Goal: Communication & Community: Connect with others

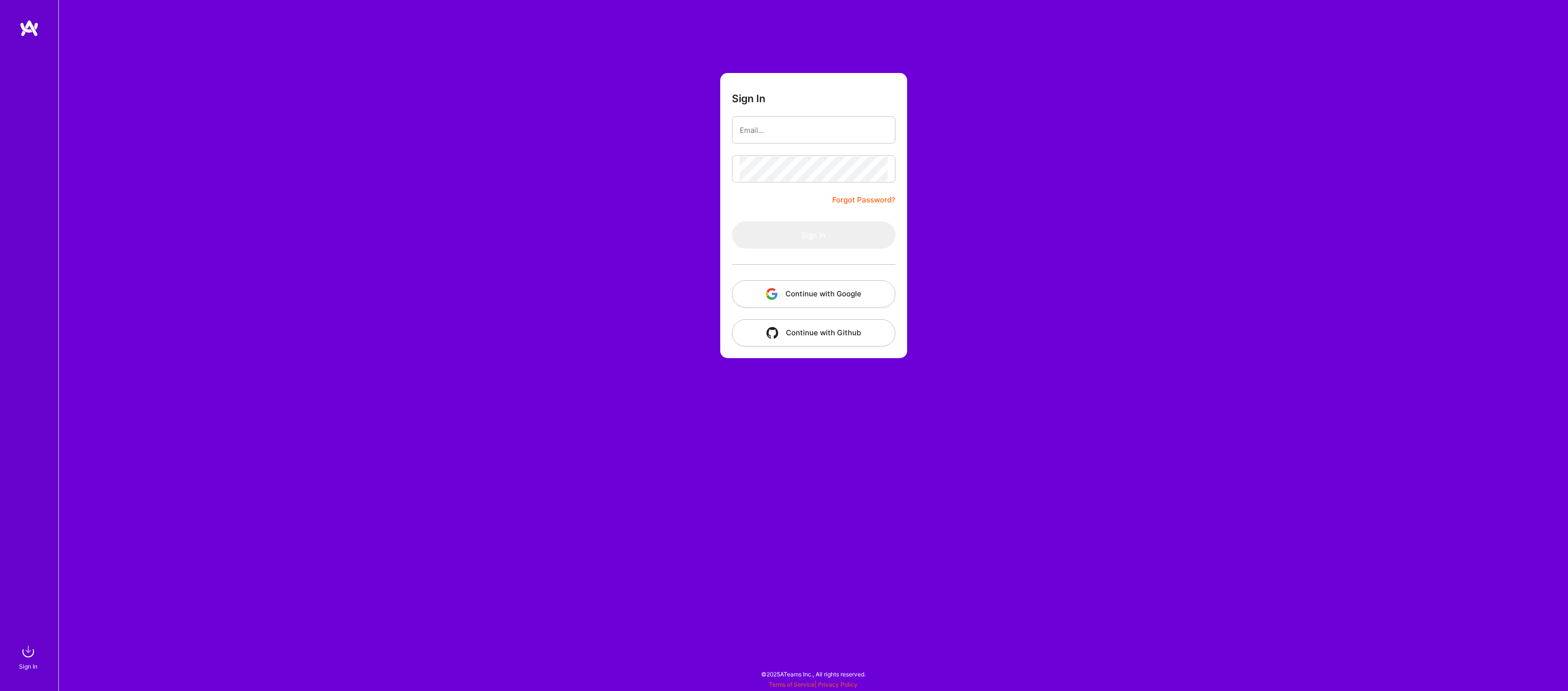
click at [848, 285] on button "Continue with Google" at bounding box center [813, 294] width 163 height 27
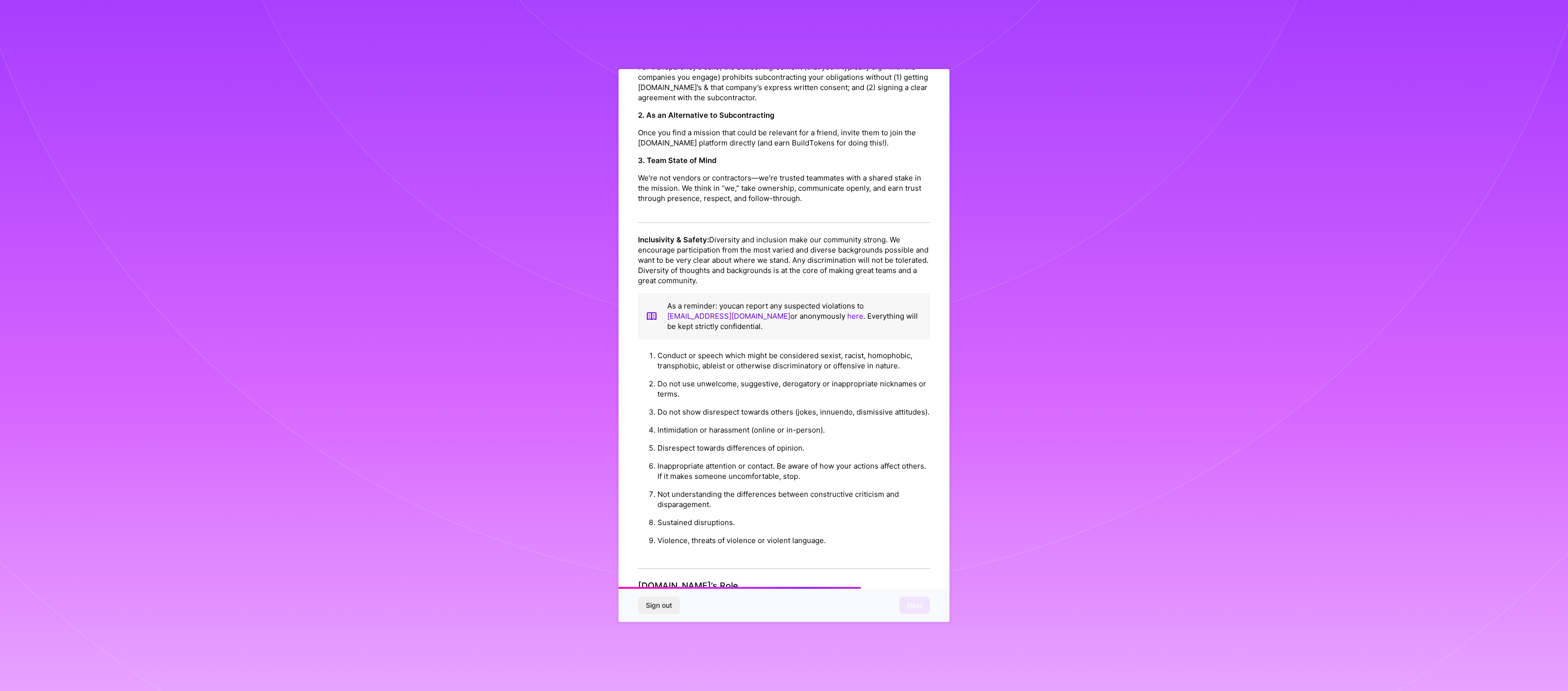
scroll to position [735, 0]
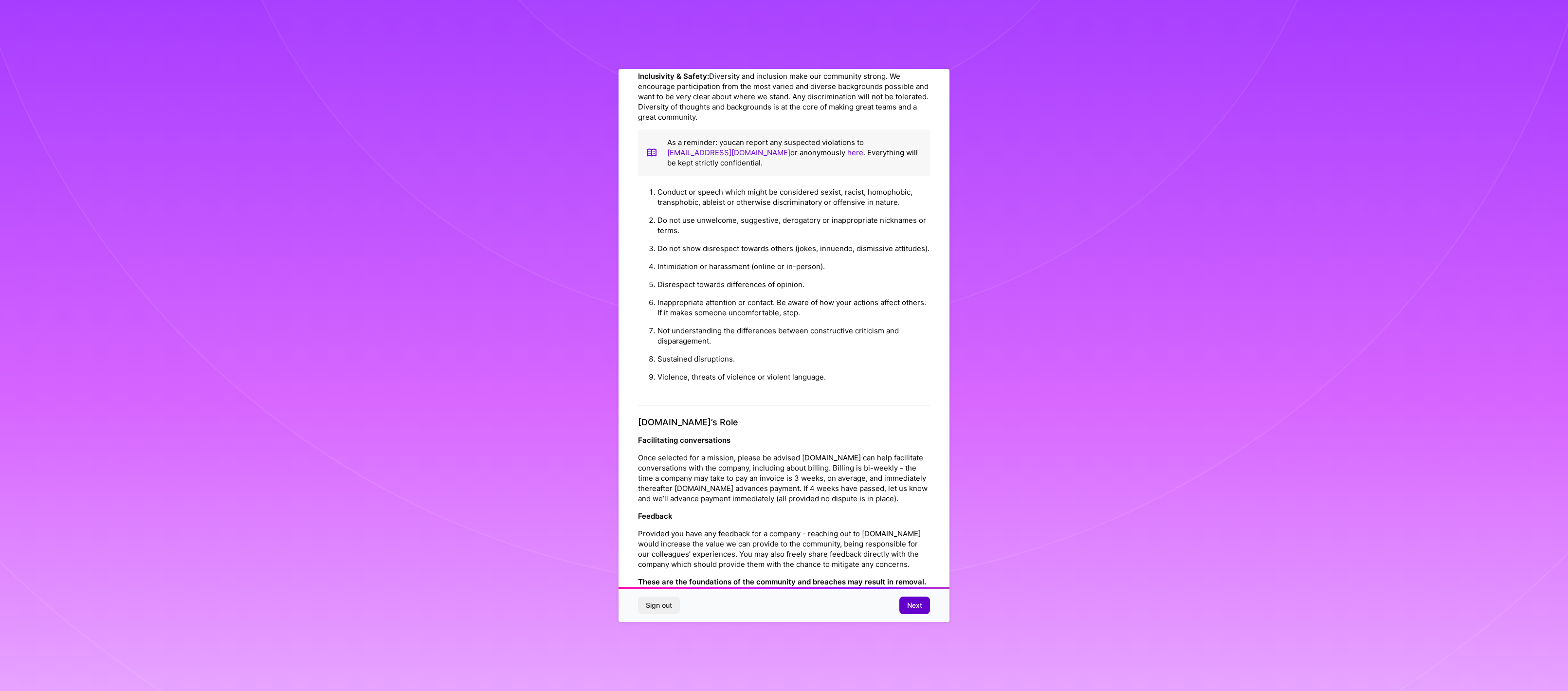
click at [924, 605] on button "Next" at bounding box center [914, 605] width 31 height 17
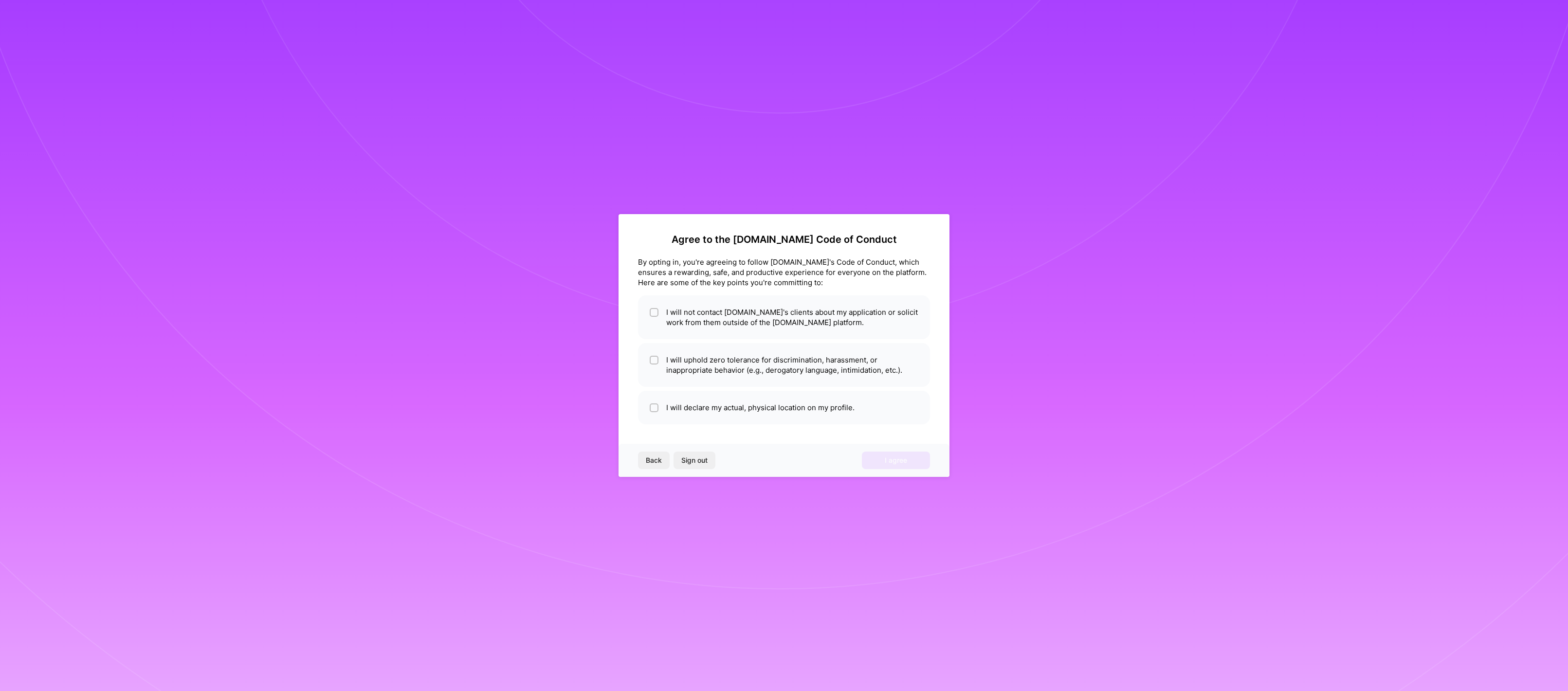
scroll to position [0, 0]
click at [651, 313] on div at bounding box center [654, 312] width 9 height 9
checkbox input "true"
click at [659, 362] on li "I will uphold zero tolerance for discrimination, harassment, or inappropriate b…" at bounding box center [784, 364] width 292 height 44
checkbox input "true"
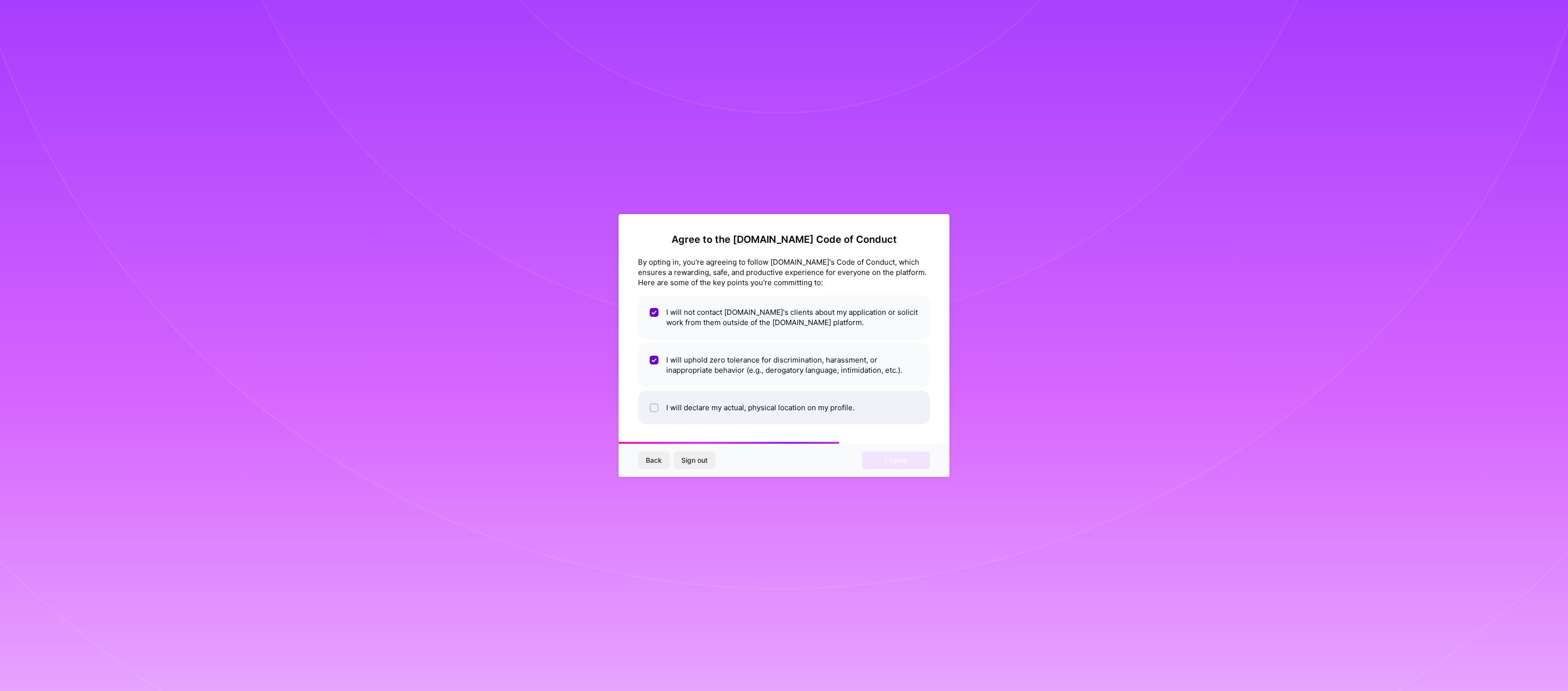
click at [658, 403] on div at bounding box center [654, 407] width 9 height 9
checkbox input "true"
click at [880, 464] on button "I agree" at bounding box center [896, 460] width 68 height 17
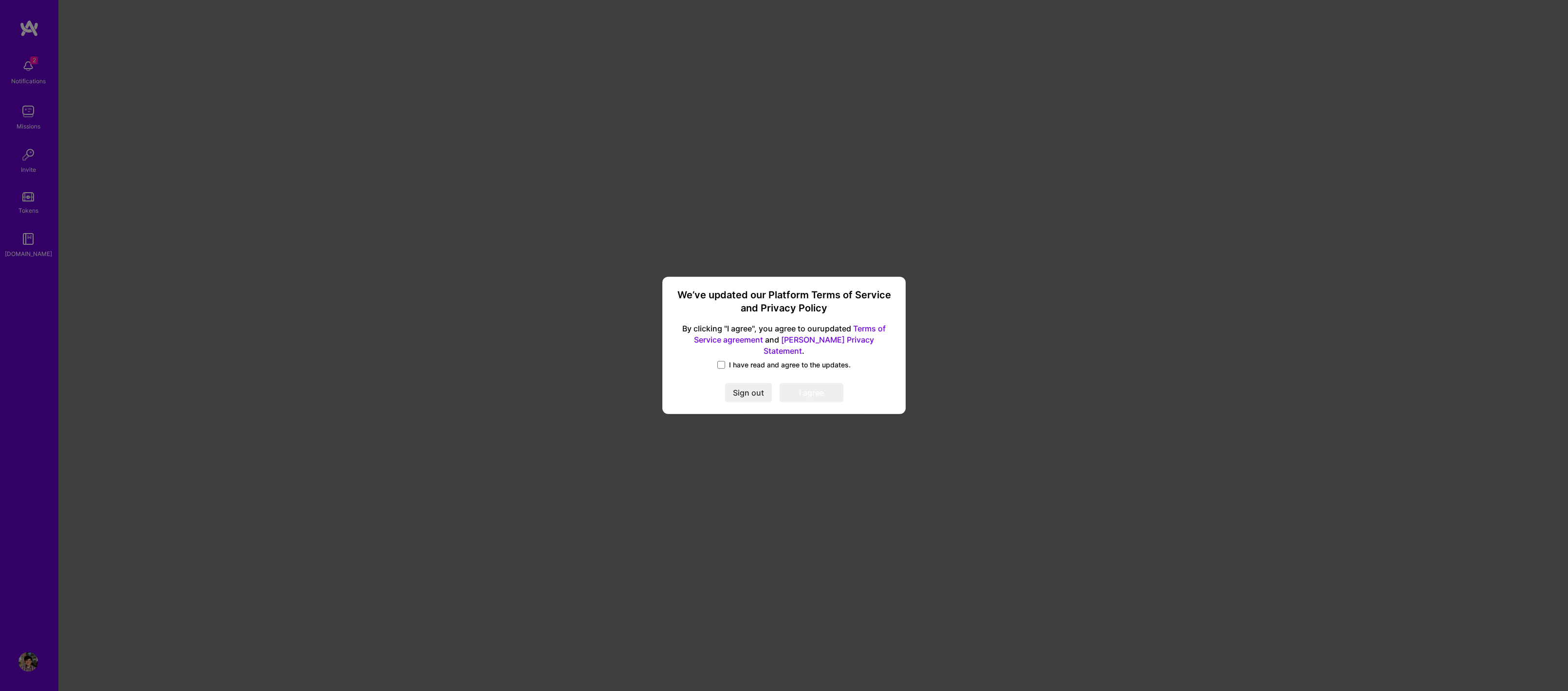
click at [732, 363] on span "I have read and agree to the updates." at bounding box center [790, 365] width 122 height 10
click at [0, 0] on input "I have read and agree to the updates." at bounding box center [0, 0] width 0 height 0
click at [799, 392] on button "I agree" at bounding box center [811, 393] width 64 height 19
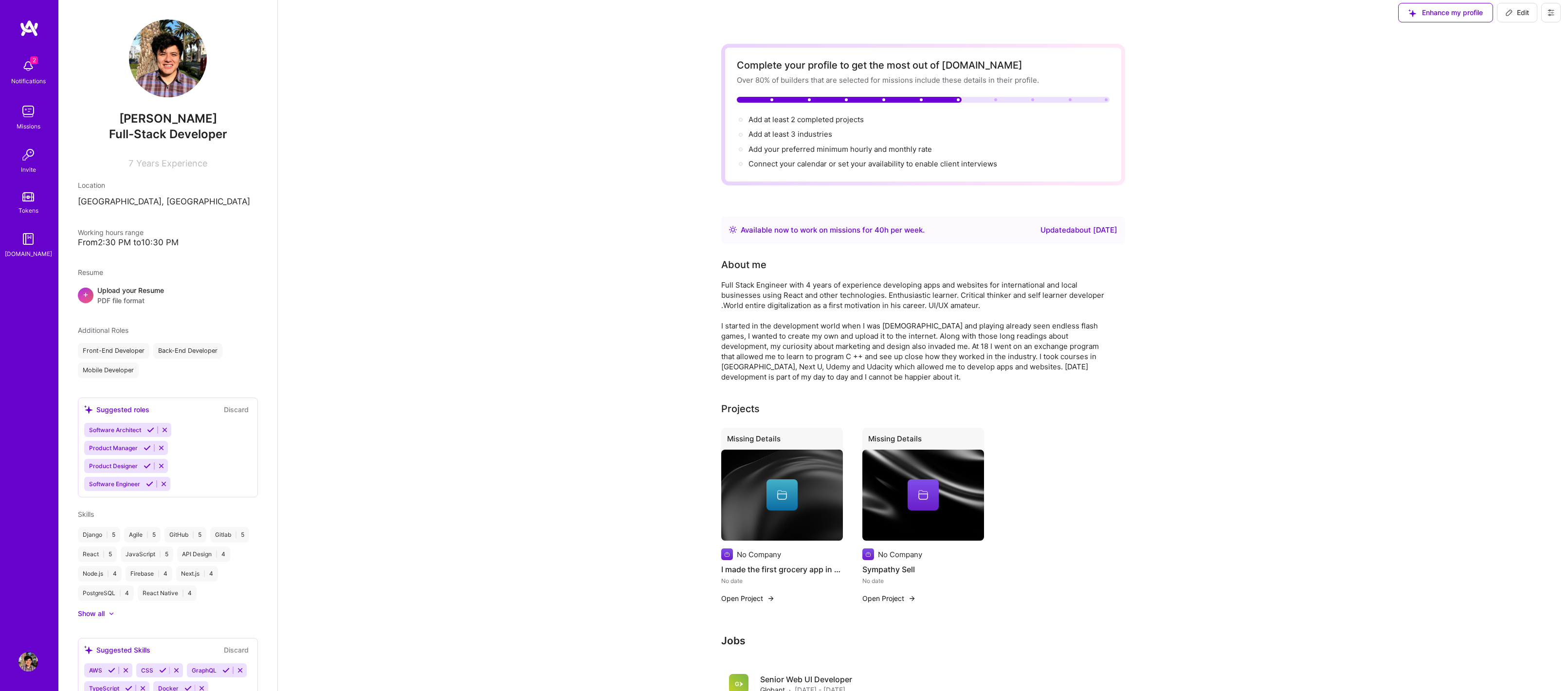
scroll to position [11, 0]
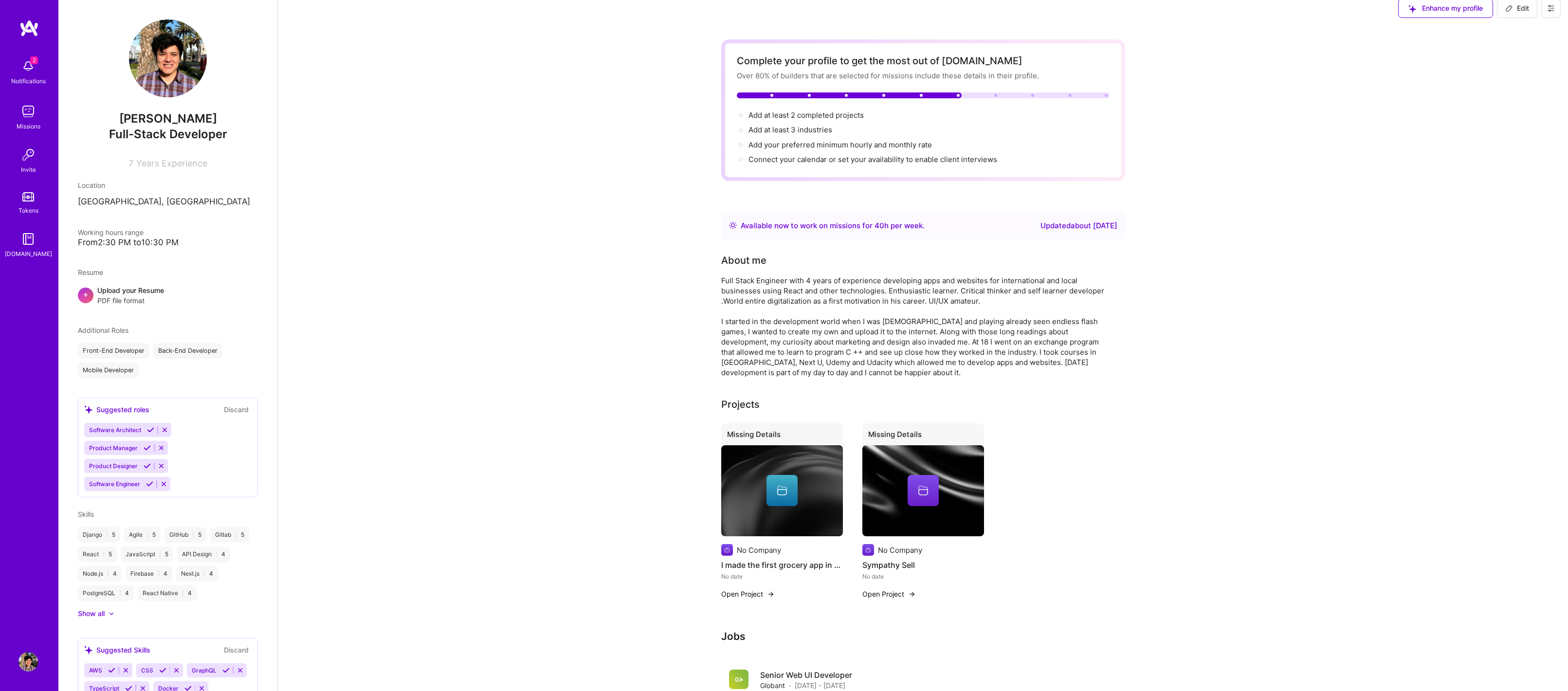
click at [140, 349] on div "Front-End Developer" at bounding box center [114, 351] width 72 height 16
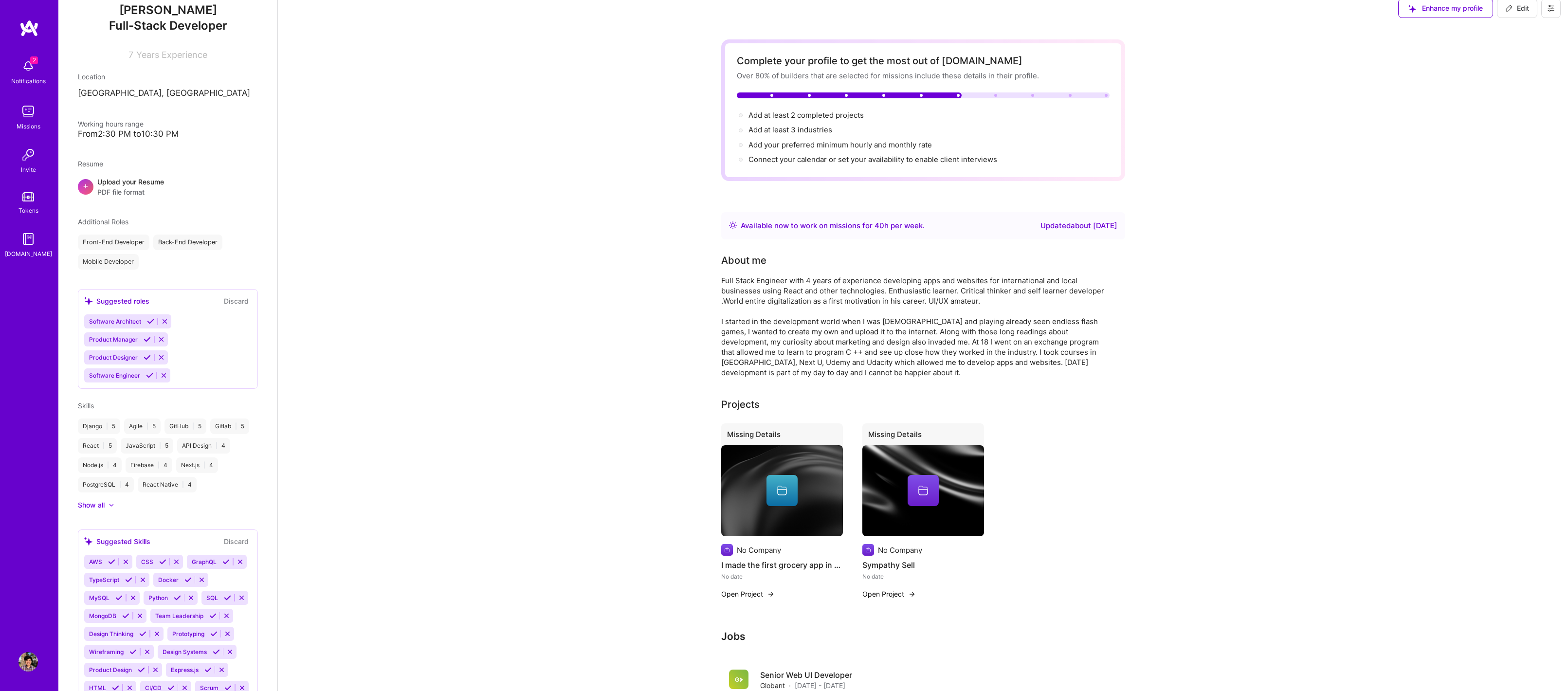
scroll to position [202, 0]
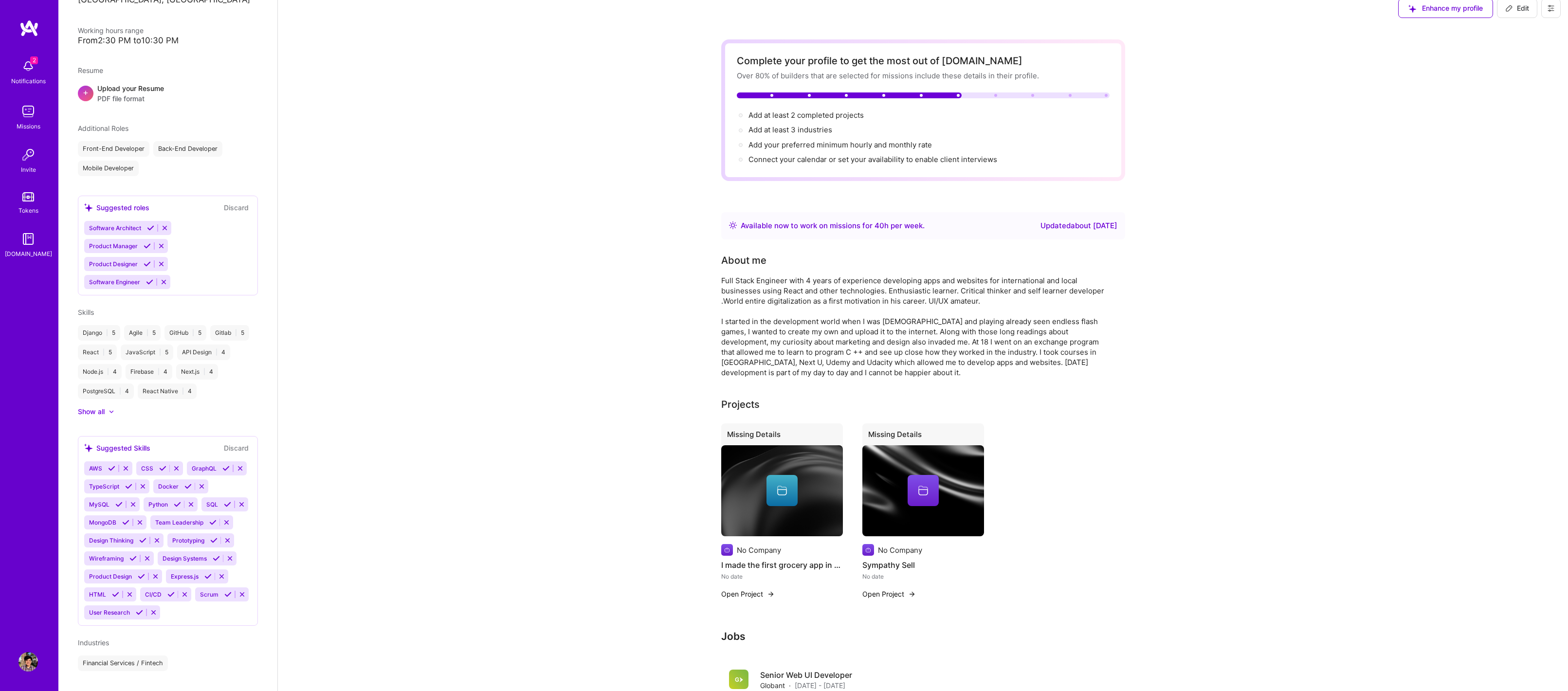
click at [154, 503] on span "Python" at bounding box center [158, 504] width 19 height 7
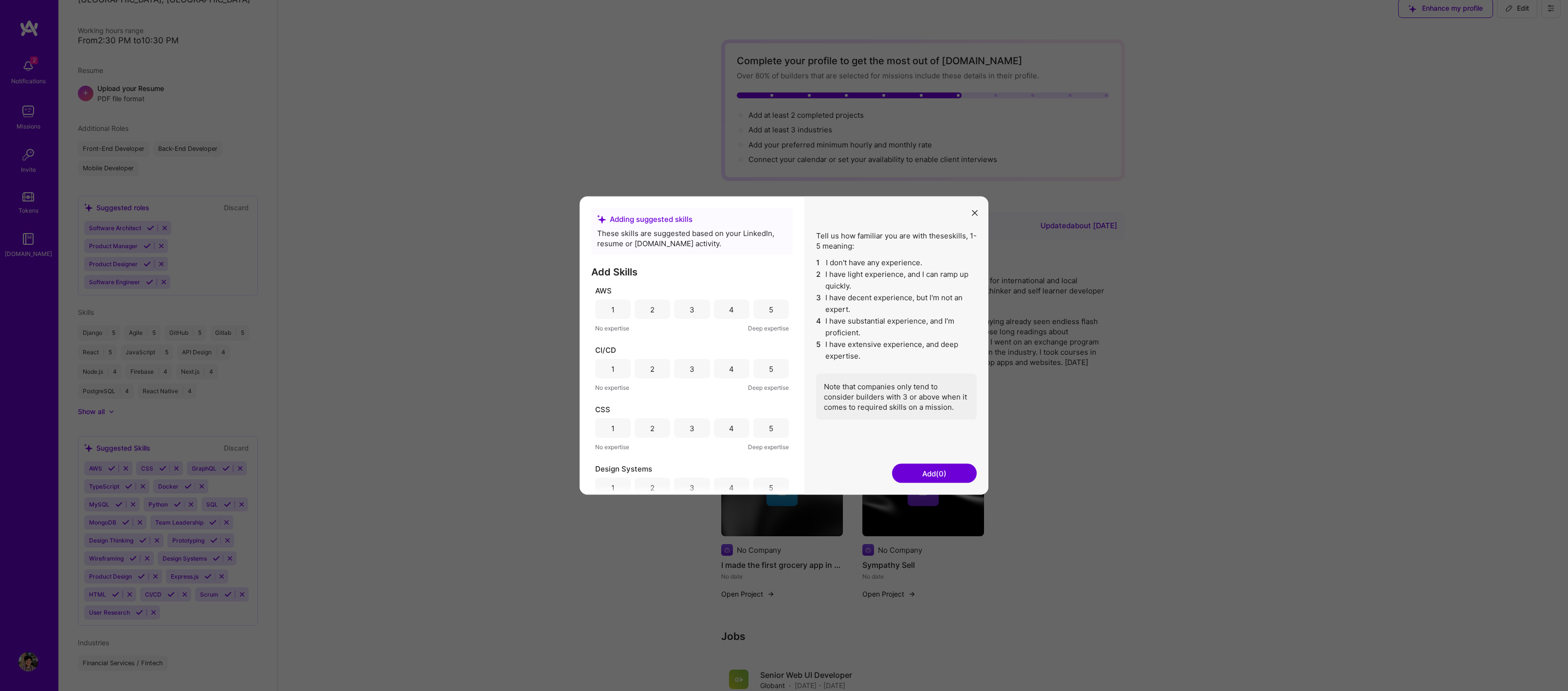
click at [975, 212] on icon "modal" at bounding box center [974, 213] width 6 height 6
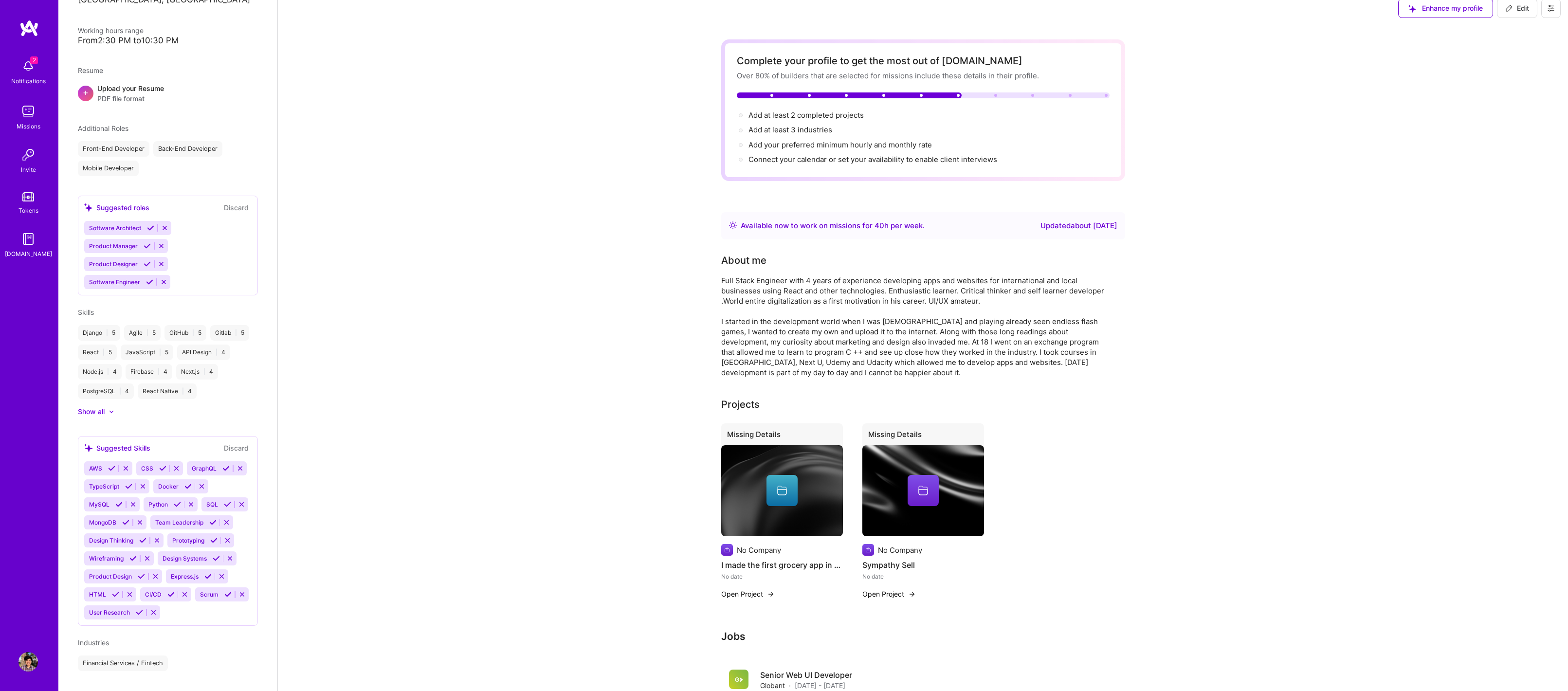
click at [177, 506] on icon at bounding box center [178, 504] width 7 height 7
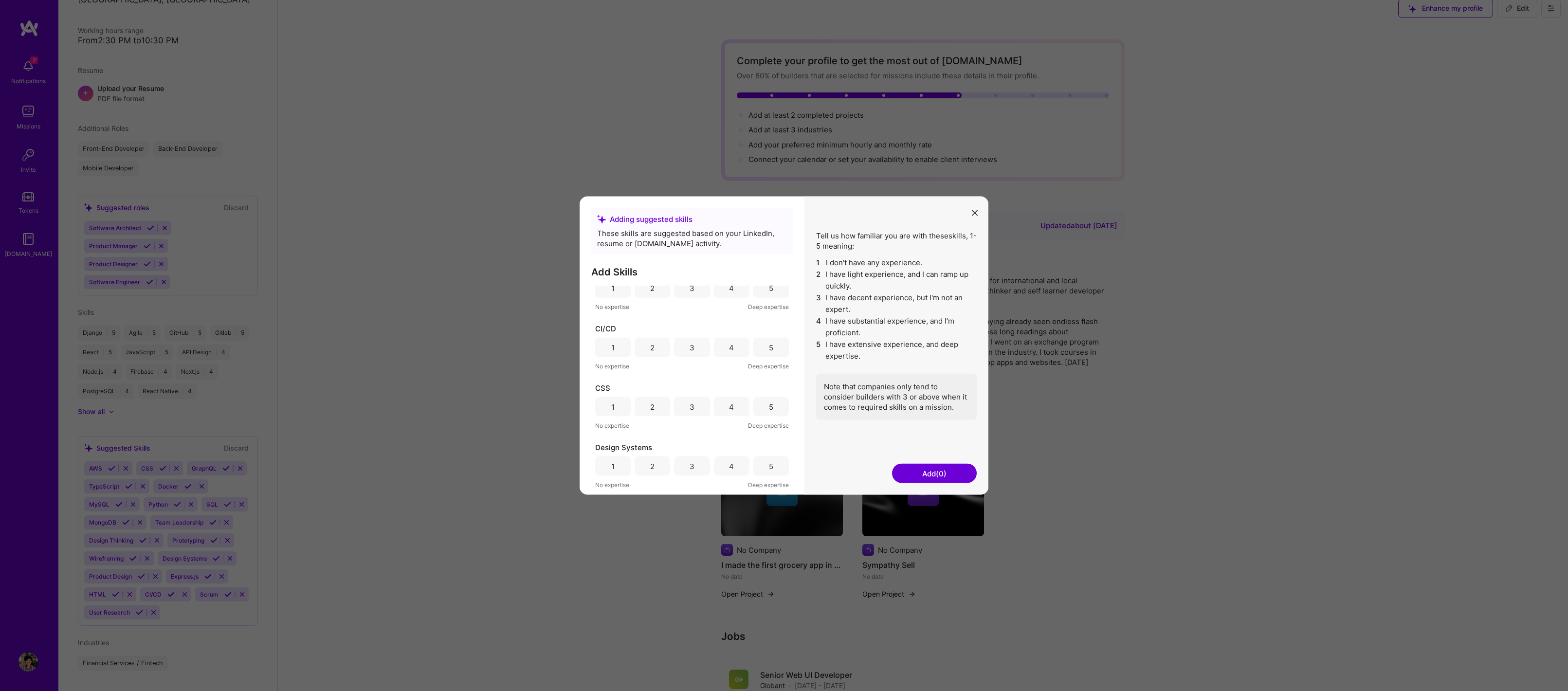
scroll to position [0, 0]
click at [968, 213] on div "Tell us how familiar you are with these skills , 1-5 meaning: 1 I don't have an…" at bounding box center [896, 346] width 184 height 299
click at [973, 213] on icon "modal" at bounding box center [974, 213] width 6 height 6
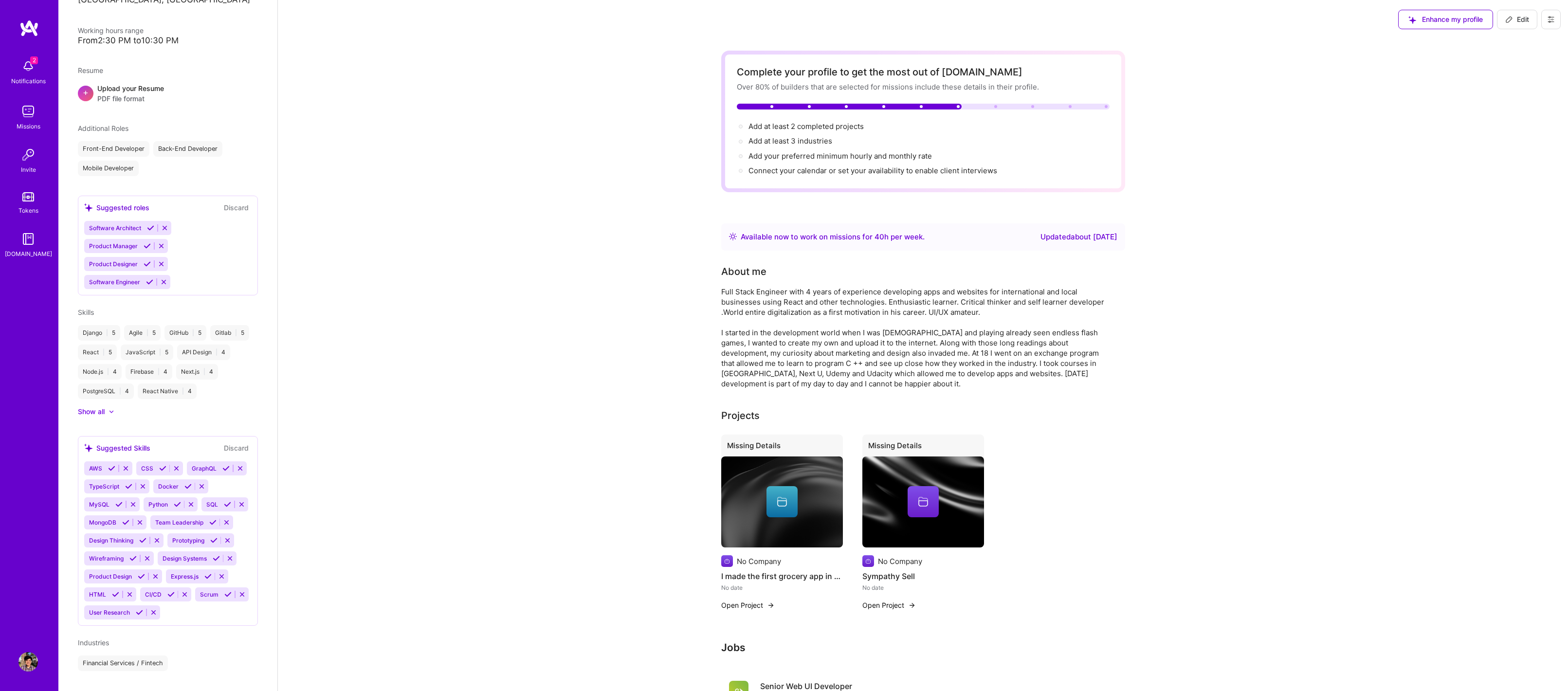
click at [34, 73] on img at bounding box center [28, 66] width 19 height 19
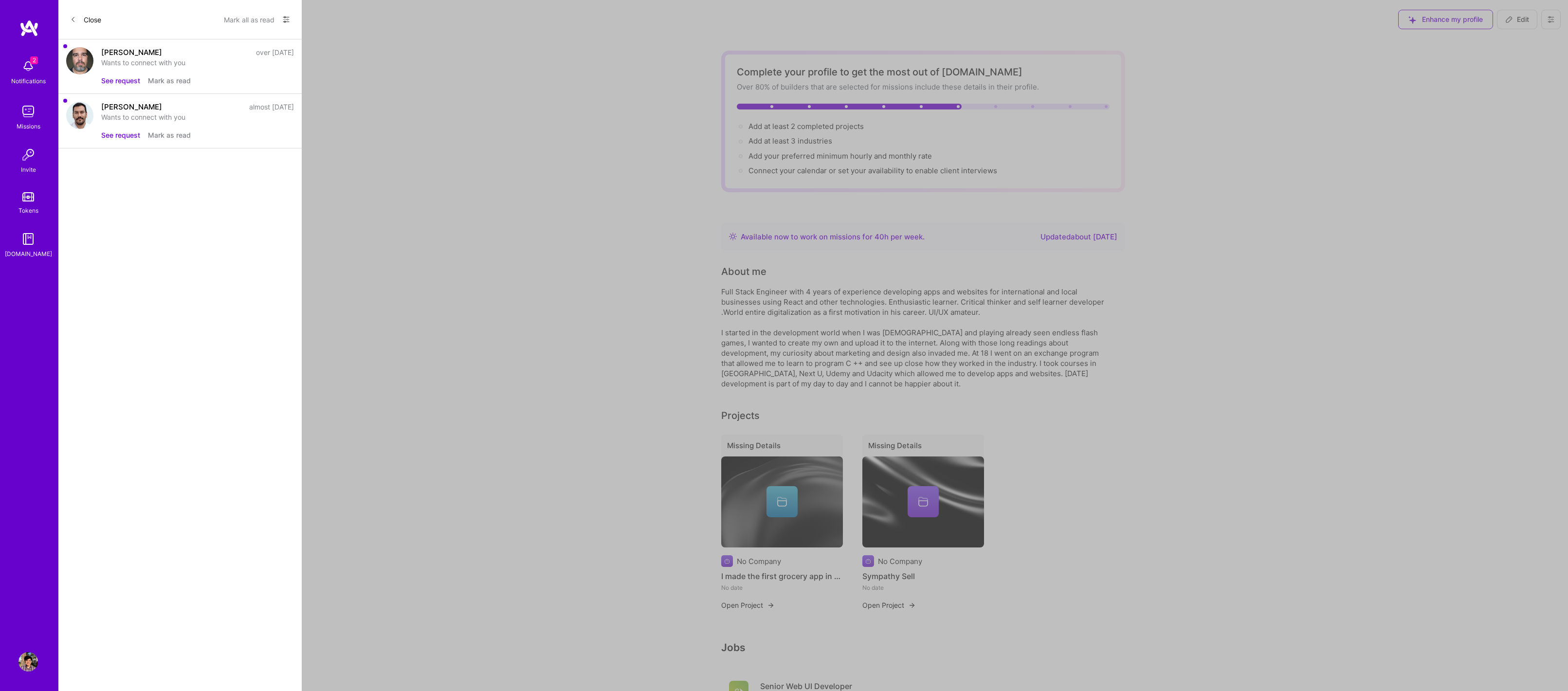
click at [105, 70] on div "[PERSON_NAME] over [DATE] Wants to connect with you See request [PERSON_NAME] a…" at bounding box center [197, 67] width 193 height 39
click at [124, 84] on button "See request" at bounding box center [120, 80] width 39 height 10
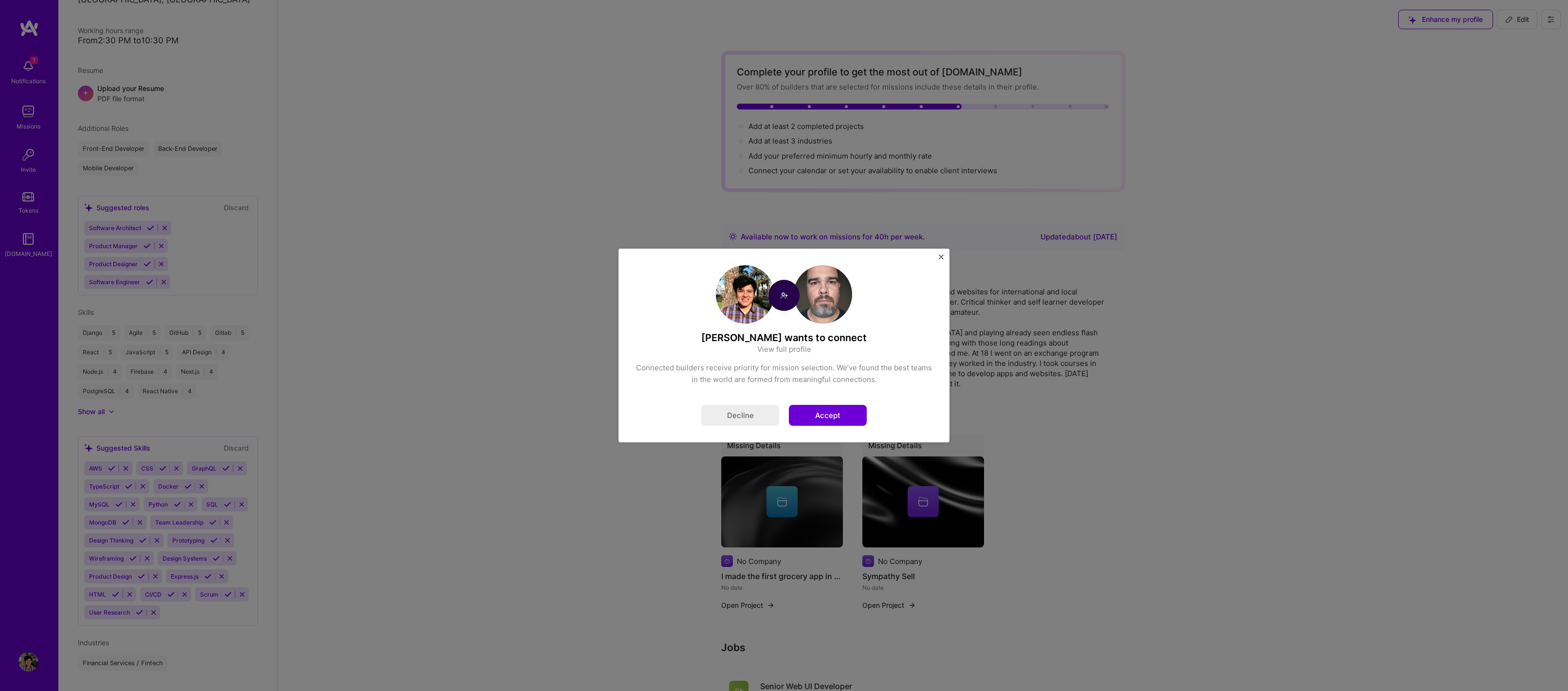
click at [828, 417] on button "Accept" at bounding box center [828, 415] width 78 height 21
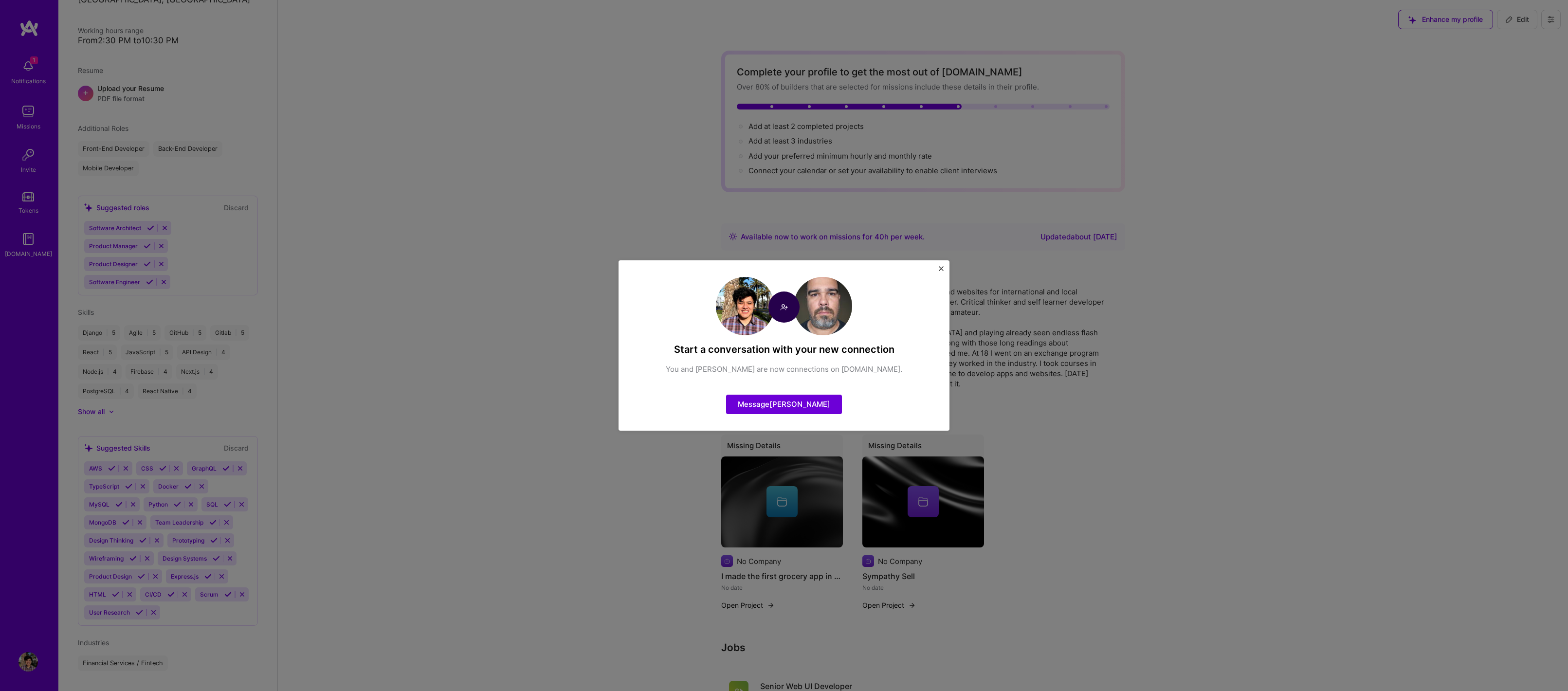
click at [940, 265] on div "Start a conversation with your new connection You and [PERSON_NAME] are now con…" at bounding box center [784, 346] width 331 height 170
click at [940, 266] on img "Close" at bounding box center [941, 269] width 5 height 5
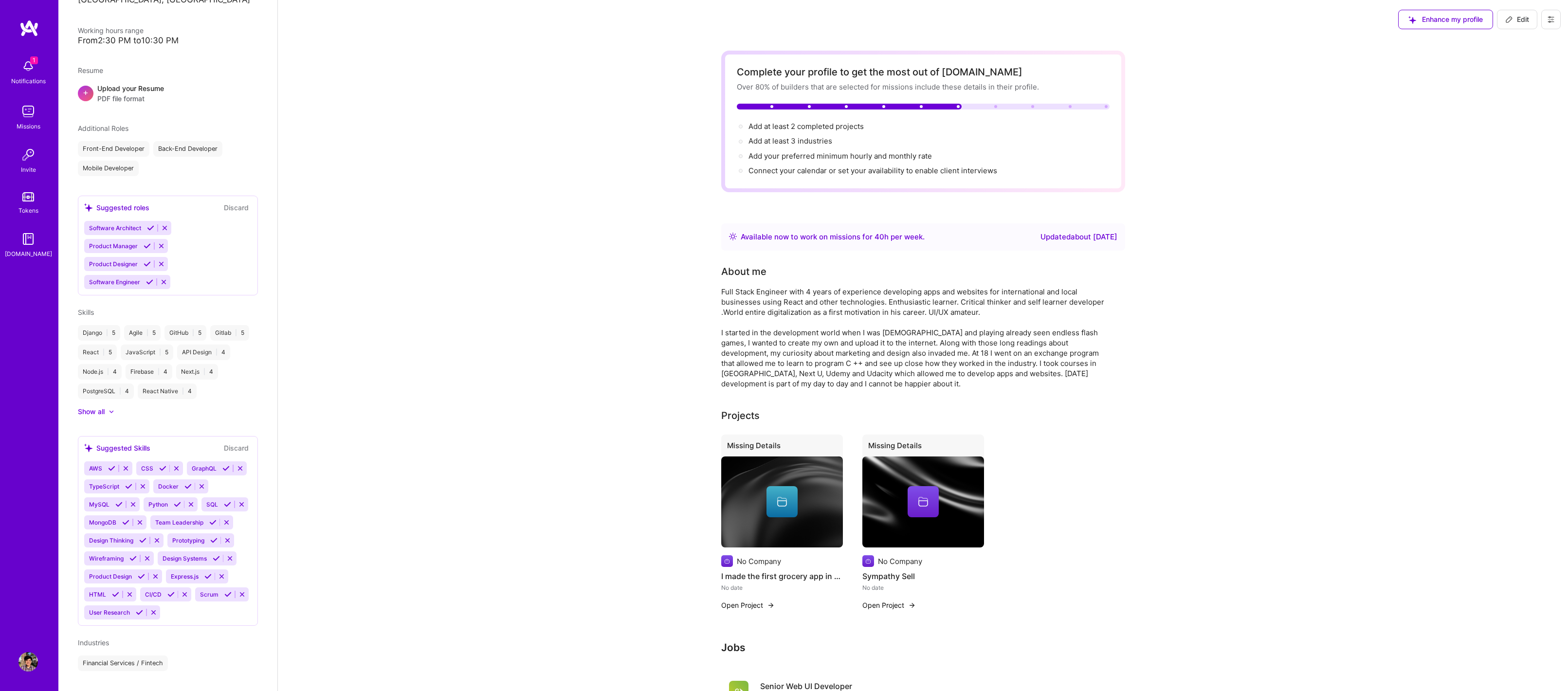
click at [36, 64] on img at bounding box center [28, 66] width 19 height 19
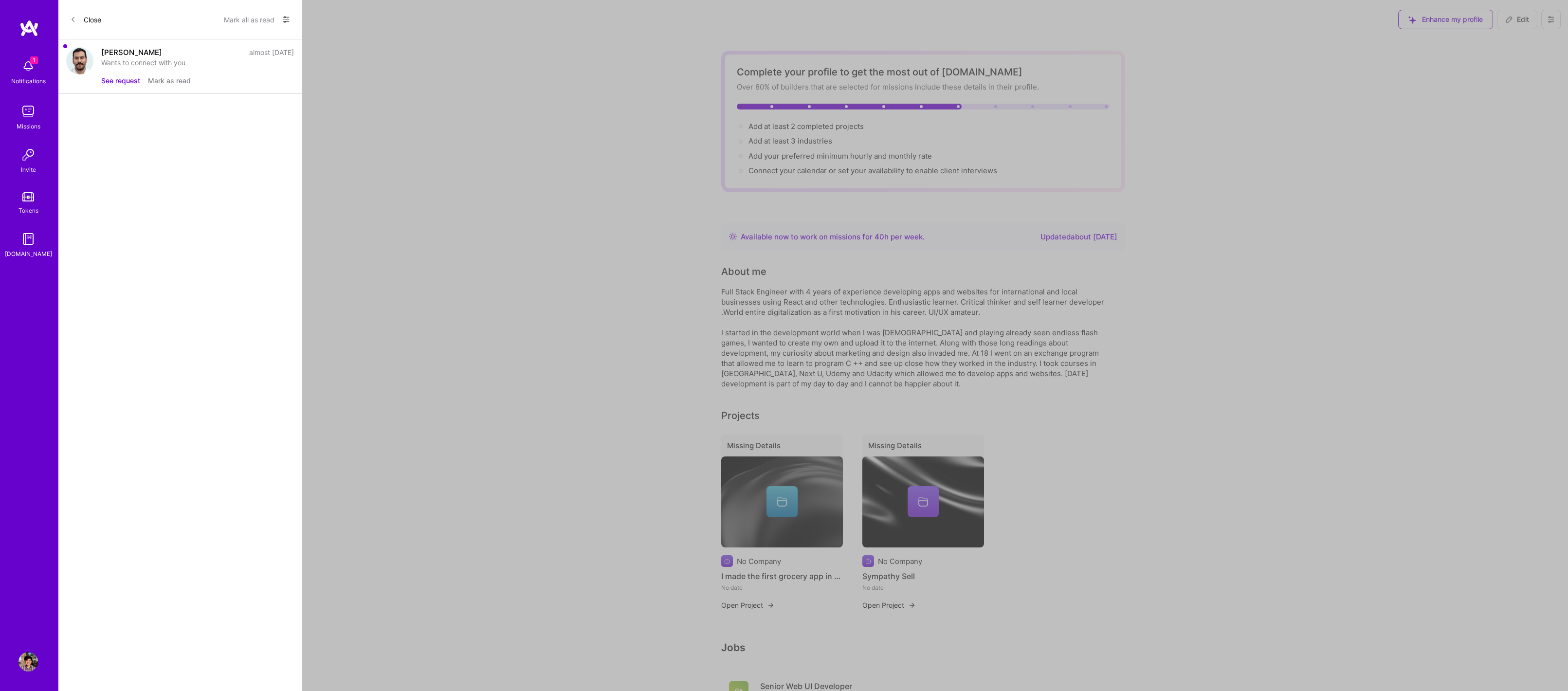
click at [121, 81] on button "See request" at bounding box center [120, 80] width 39 height 10
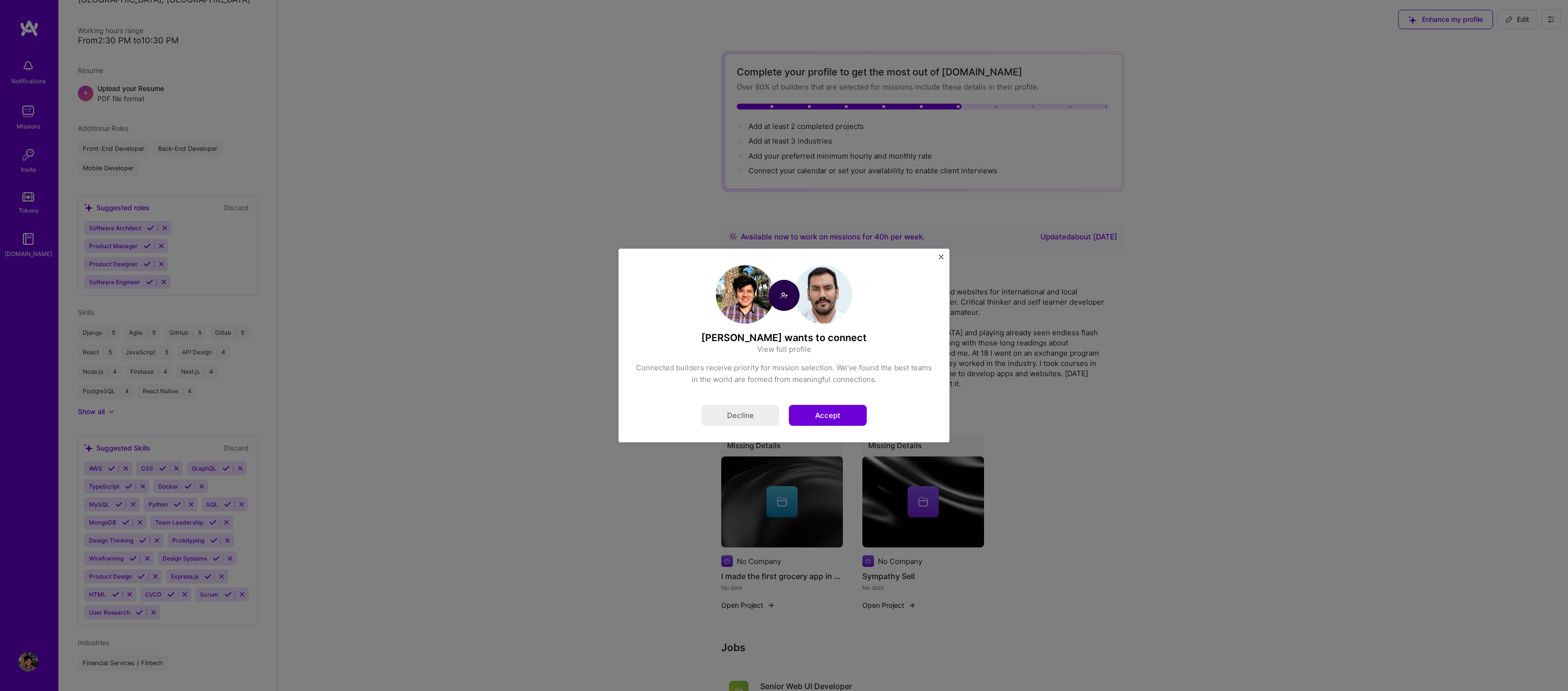
click at [833, 420] on button "Accept" at bounding box center [828, 415] width 78 height 21
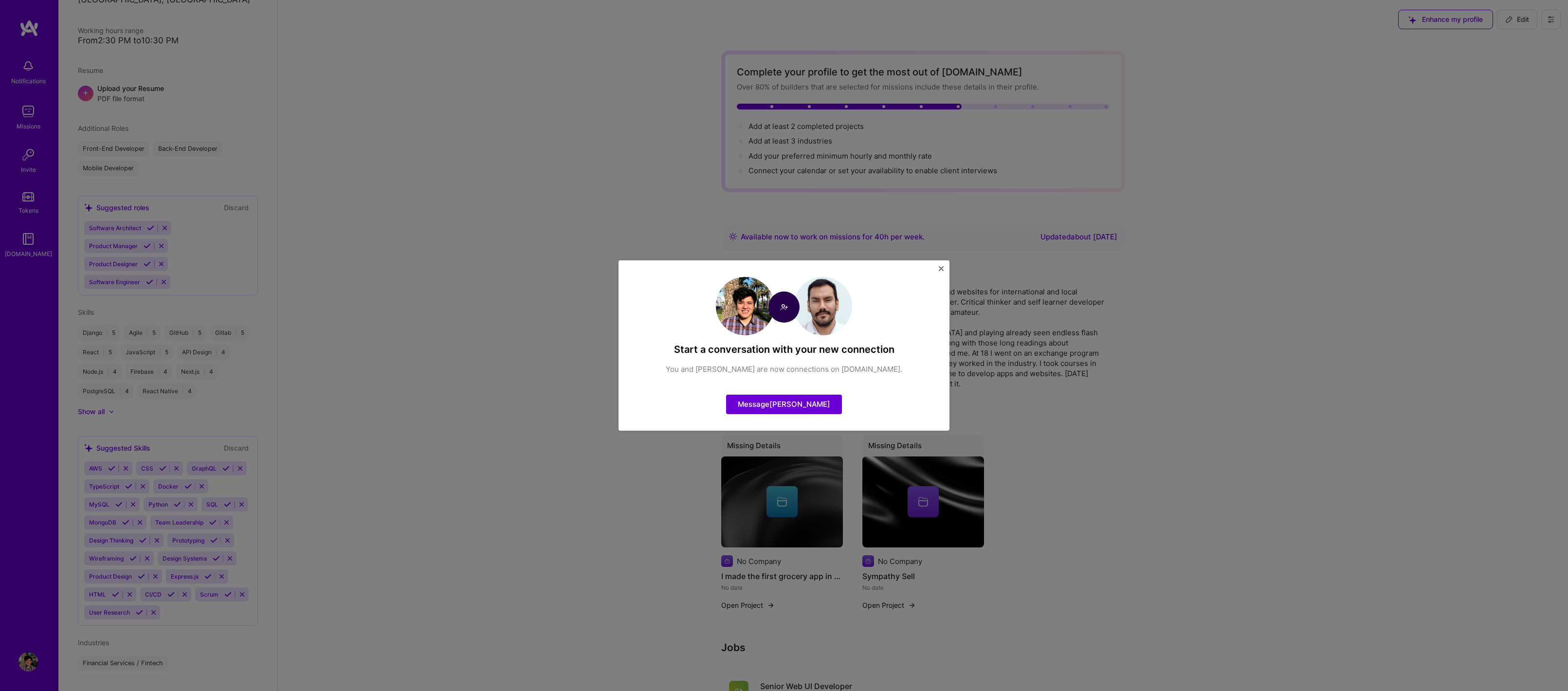
click at [943, 270] on img "Close" at bounding box center [941, 269] width 5 height 5
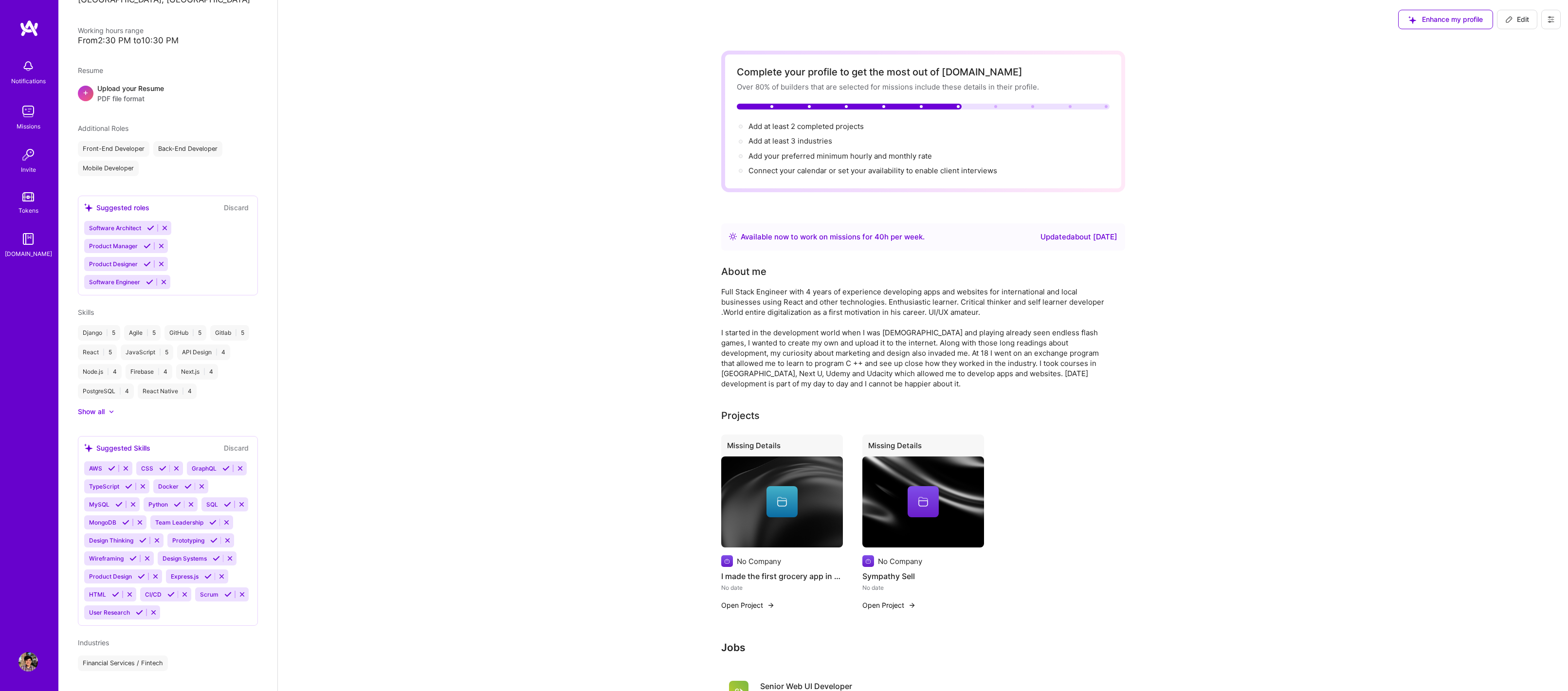
click at [30, 113] on img at bounding box center [28, 111] width 19 height 19
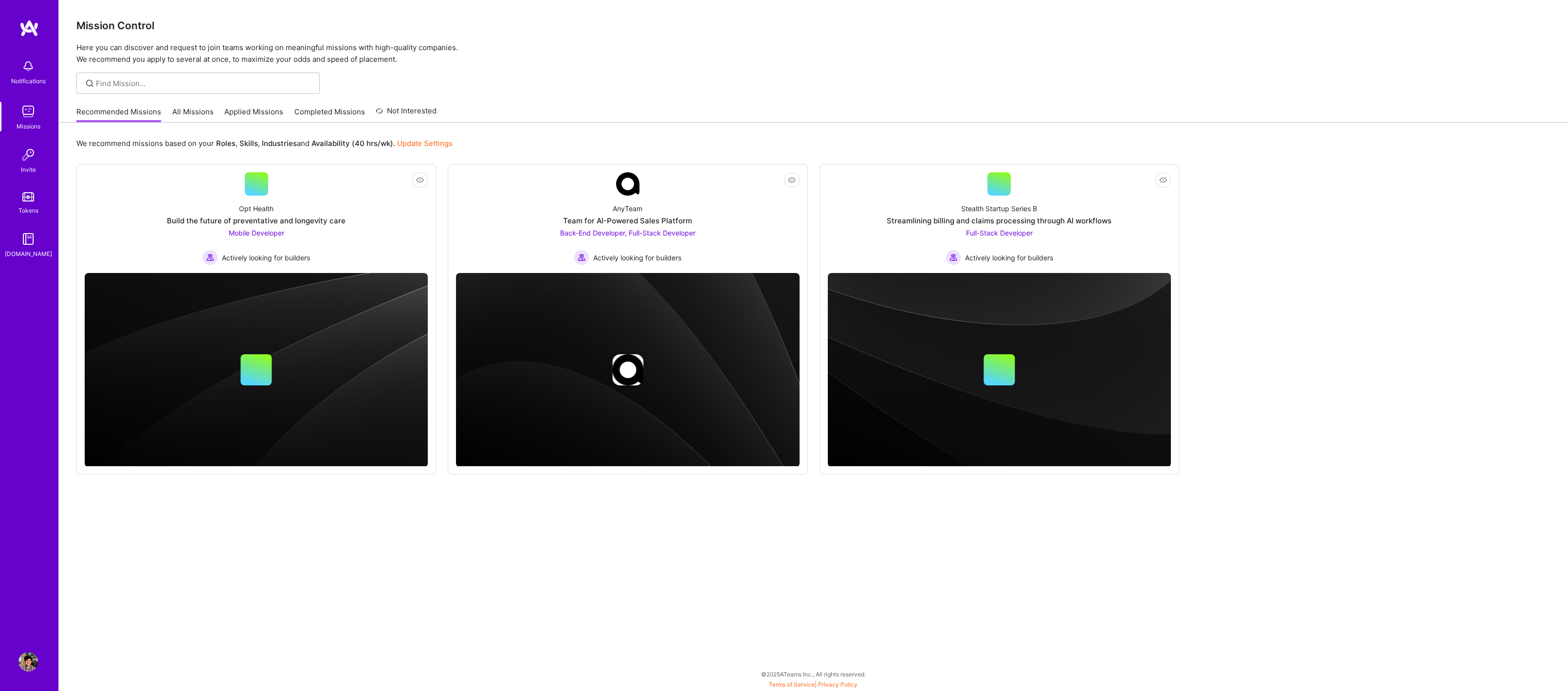
click at [16, 244] on link "[DOMAIN_NAME]" at bounding box center [28, 243] width 60 height 29
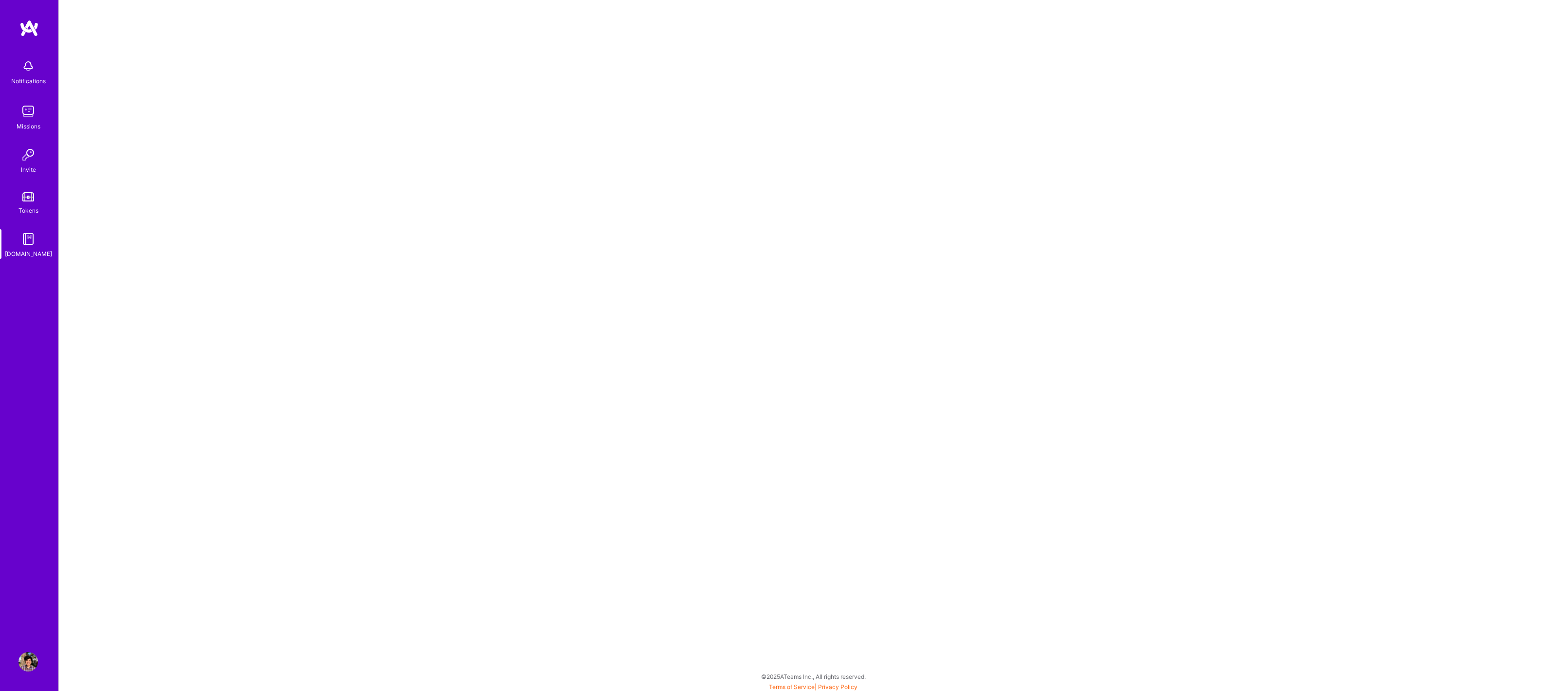
click at [25, 108] on img at bounding box center [28, 111] width 19 height 19
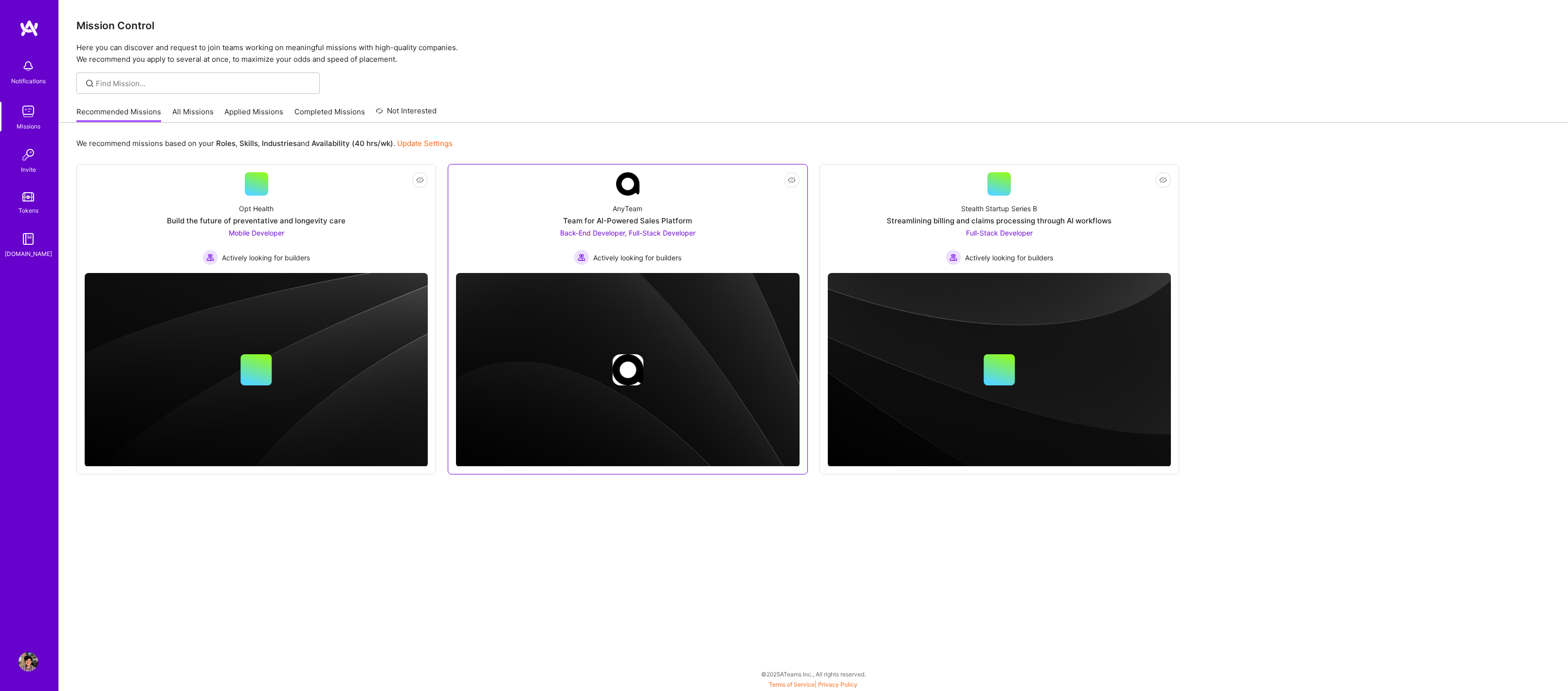
click at [624, 377] on img at bounding box center [628, 370] width 32 height 32
click at [628, 365] on img at bounding box center [628, 370] width 32 height 32
click at [642, 241] on div "Back-End Developer, Full-Stack Developer Actively looking for builders" at bounding box center [627, 246] width 135 height 37
click at [299, 221] on div "Build the future of preventative and longevity care" at bounding box center [256, 221] width 178 height 10
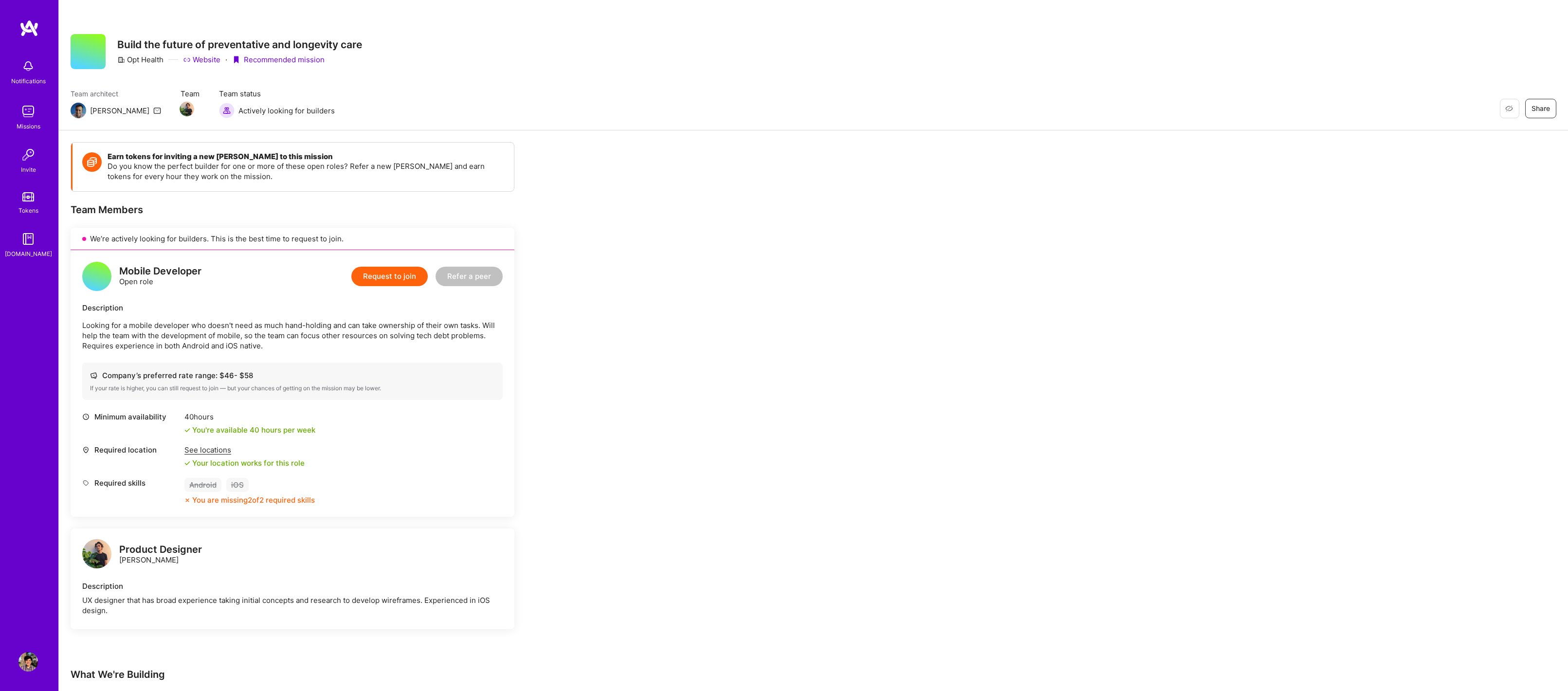
click at [36, 69] on img at bounding box center [28, 66] width 19 height 19
click at [36, 110] on img at bounding box center [28, 111] width 19 height 19
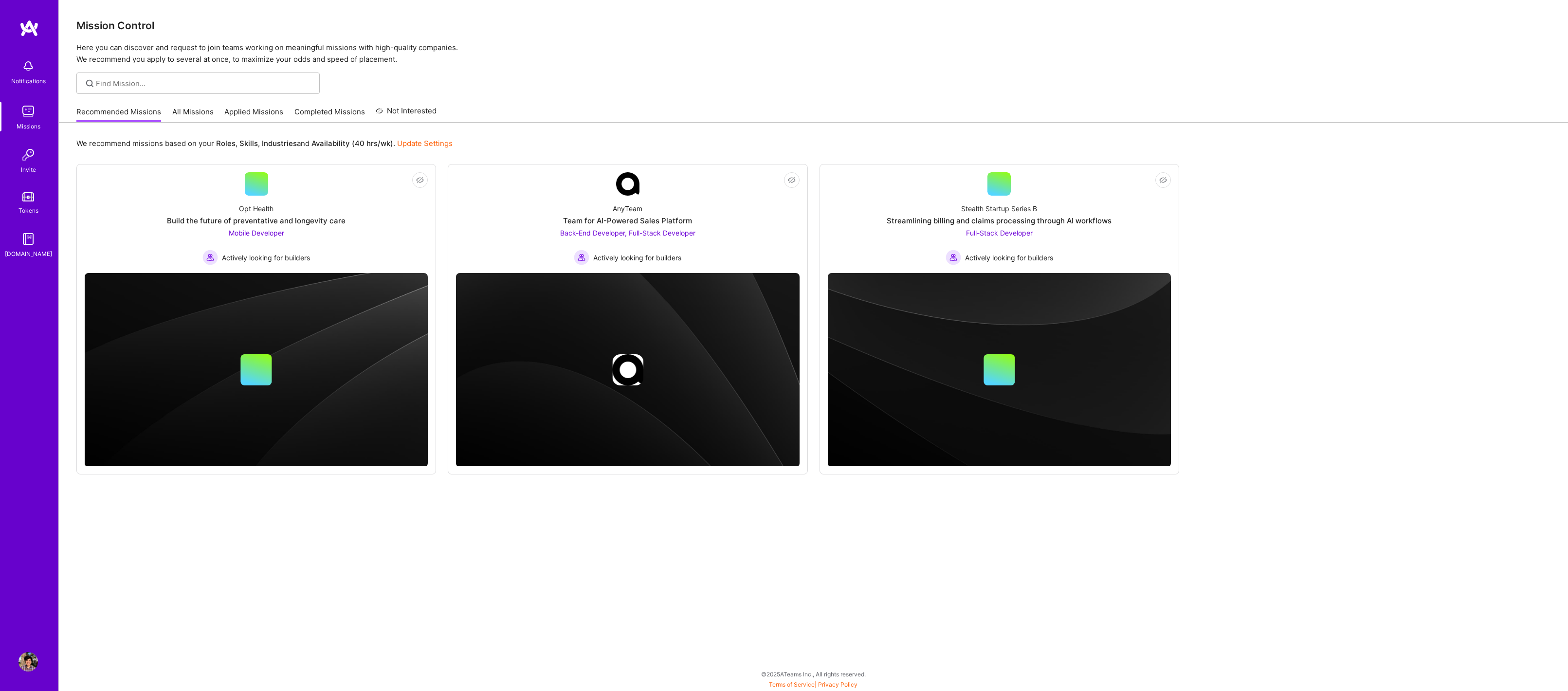
click at [36, 110] on img at bounding box center [28, 111] width 19 height 19
click at [39, 153] on link "Invite" at bounding box center [28, 160] width 60 height 29
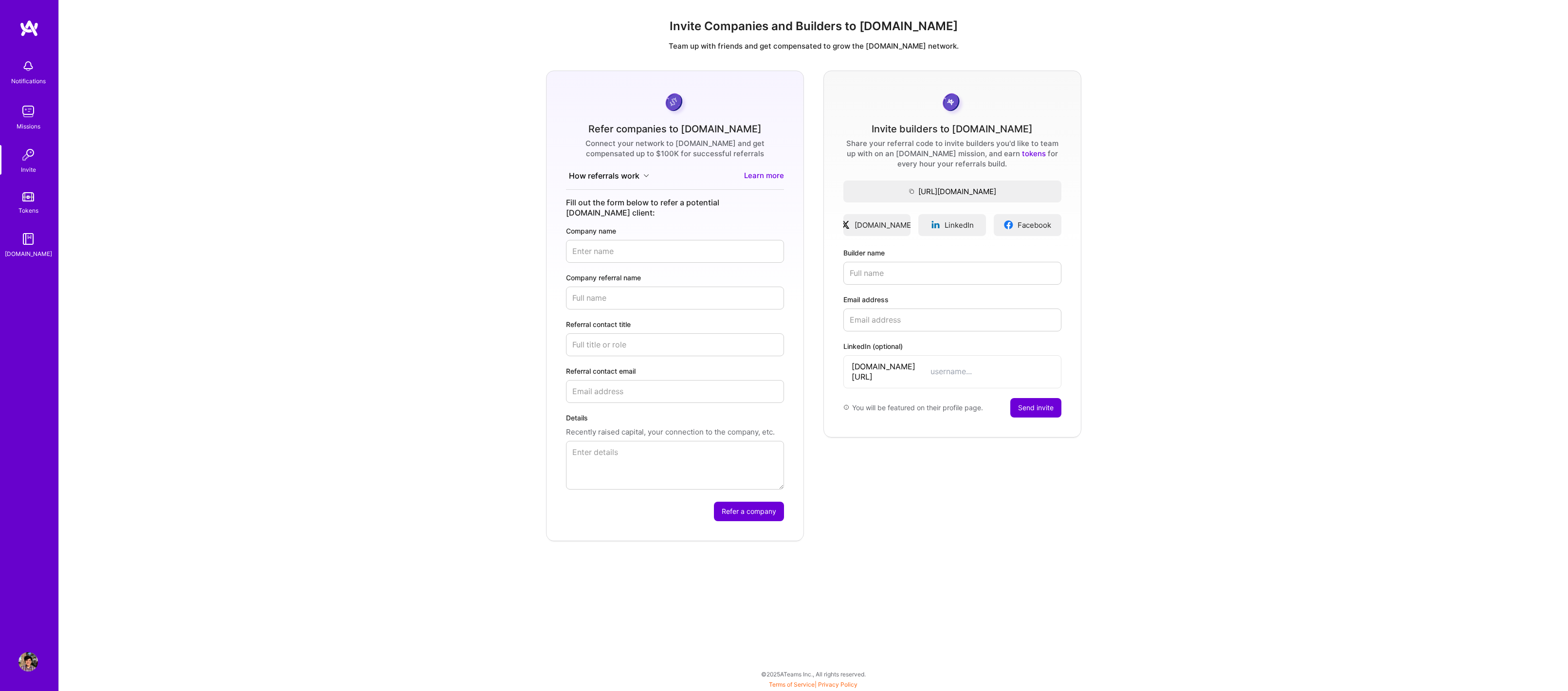
click at [36, 188] on link "Tokens" at bounding box center [28, 202] width 60 height 27
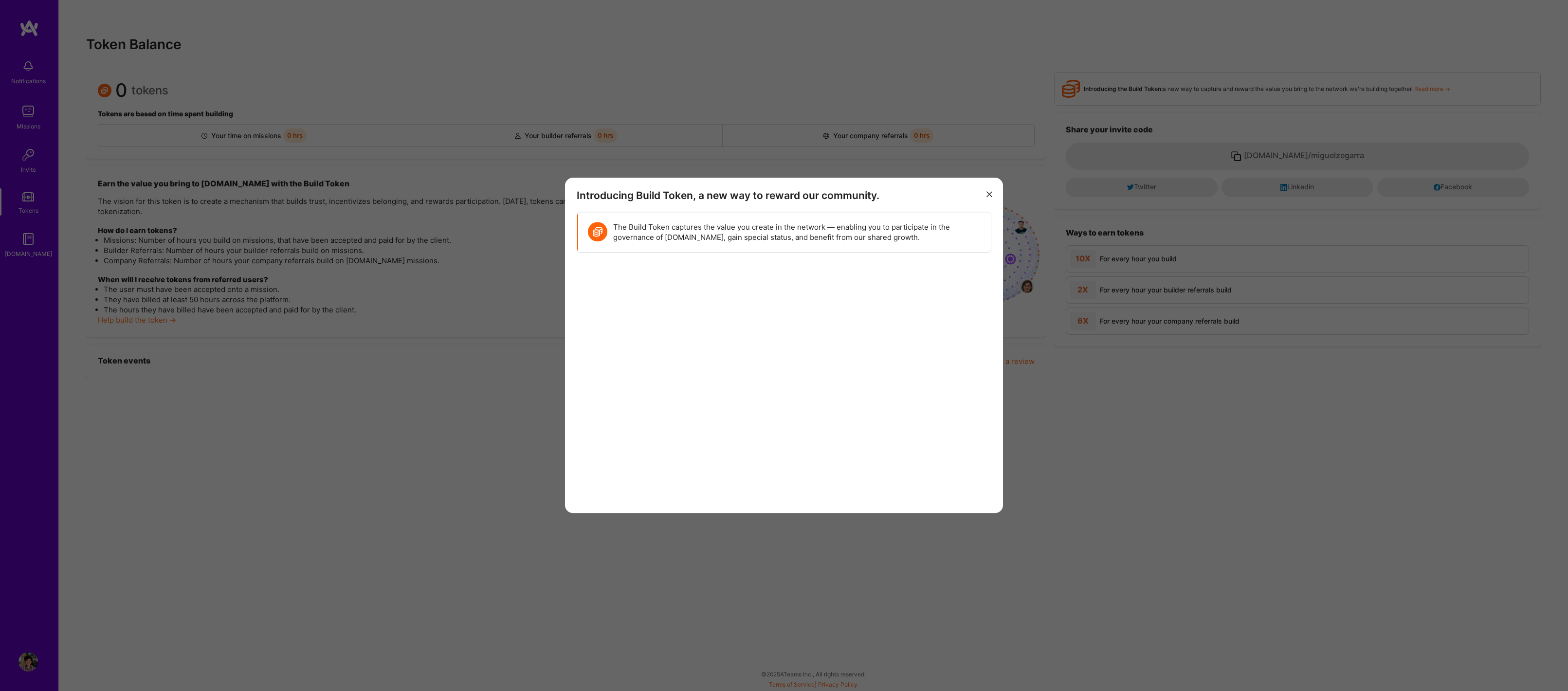
click at [993, 192] on button "modal" at bounding box center [989, 193] width 11 height 16
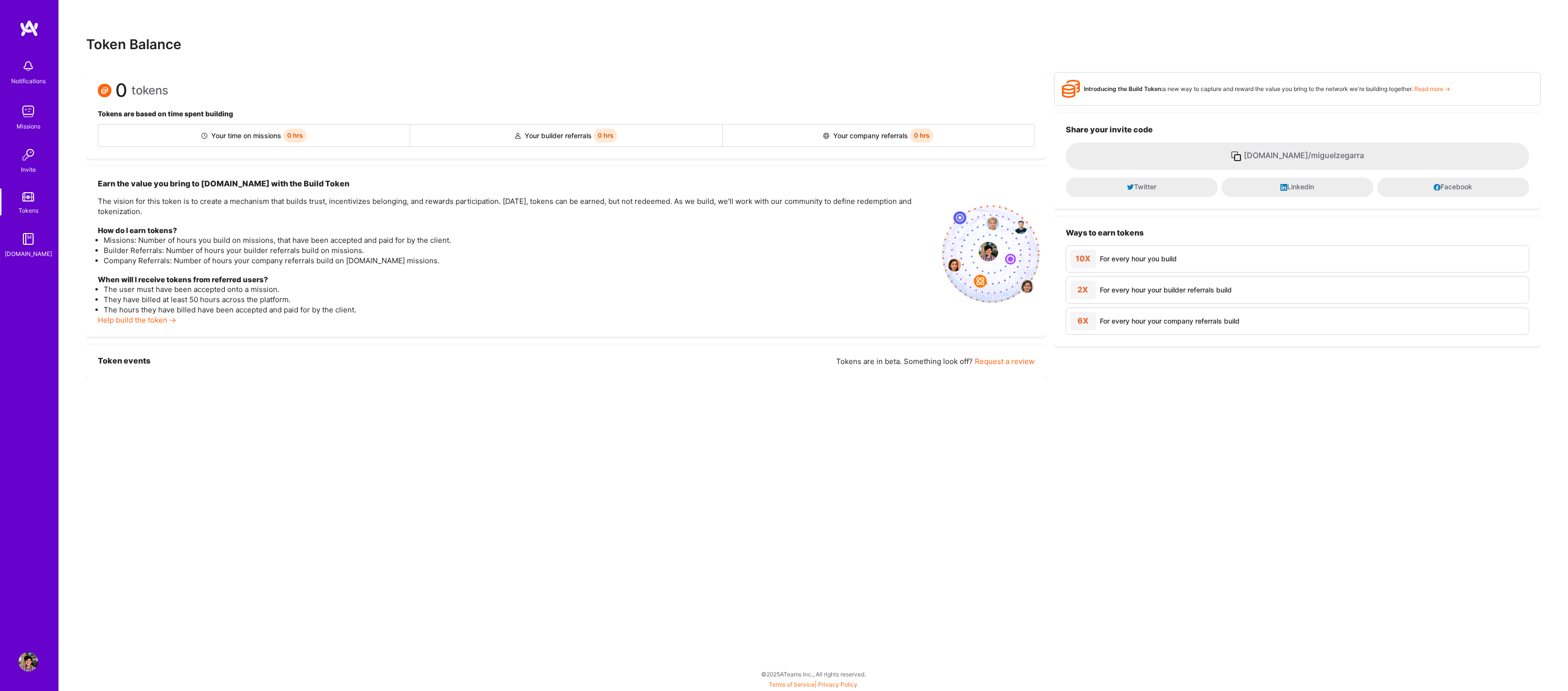
click at [183, 4] on div "Token Balance 0 tokens Tokens are based on time spent building Your time on mis…" at bounding box center [813, 345] width 1510 height 691
